Goal: Find specific page/section: Find specific page/section

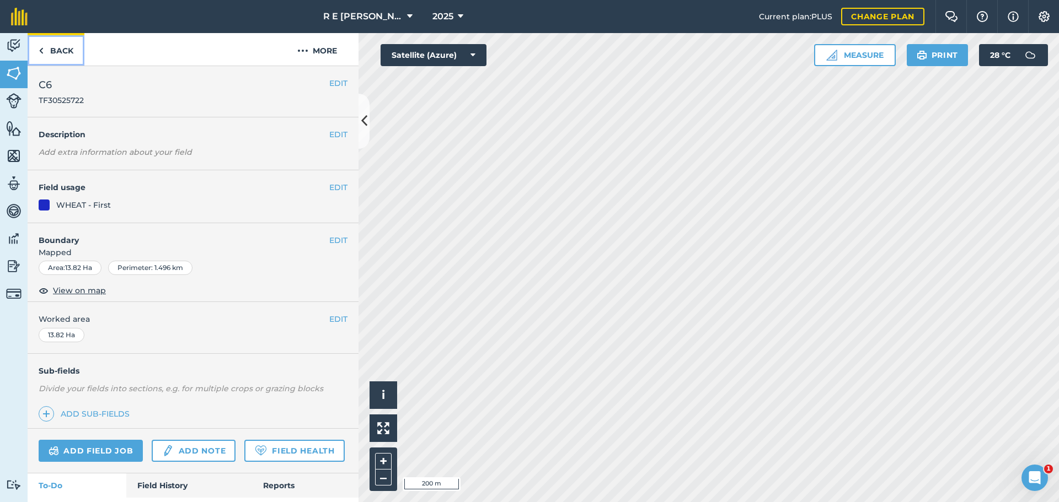
click at [61, 49] on link "Back" at bounding box center [56, 49] width 57 height 33
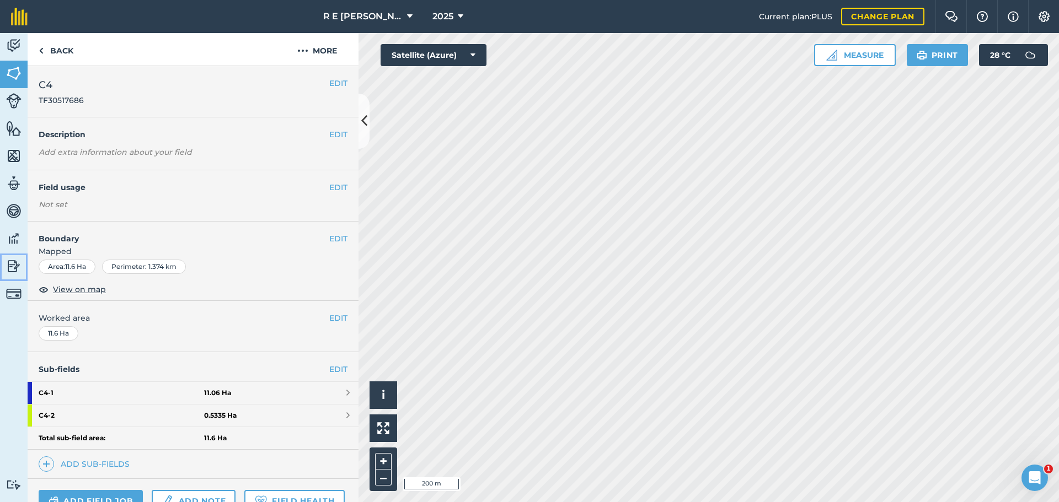
click at [10, 260] on img at bounding box center [13, 266] width 15 height 17
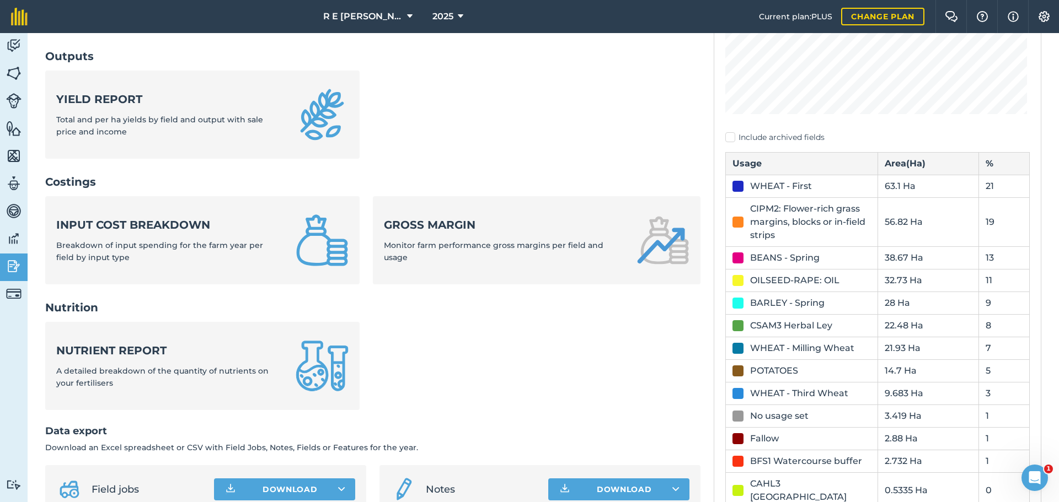
scroll to position [331, 0]
